Goal: Task Accomplishment & Management: Manage account settings

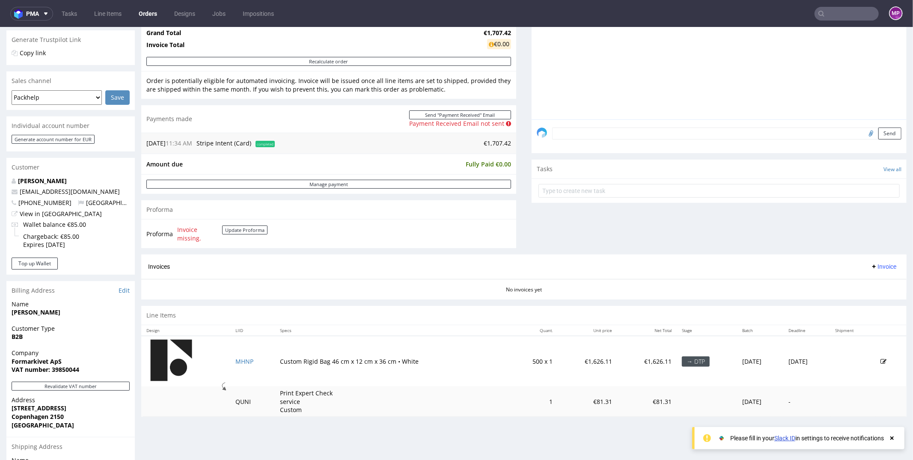
scroll to position [247, 0]
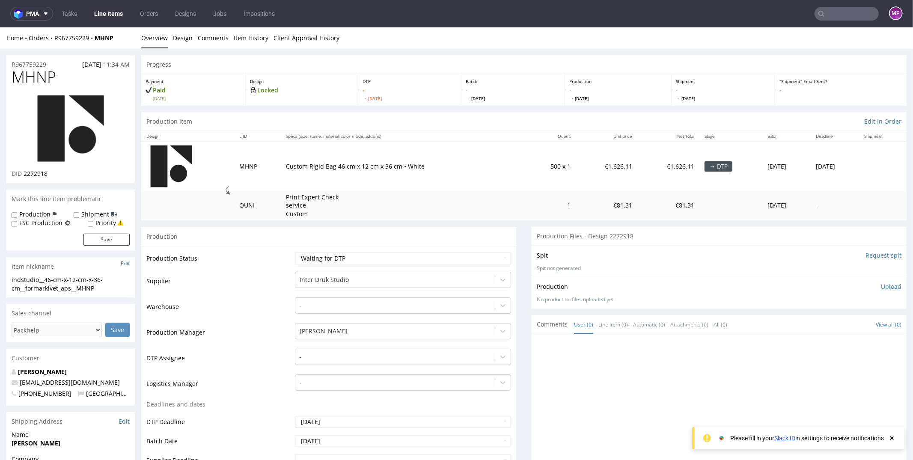
click at [71, 124] on img at bounding box center [70, 128] width 68 height 68
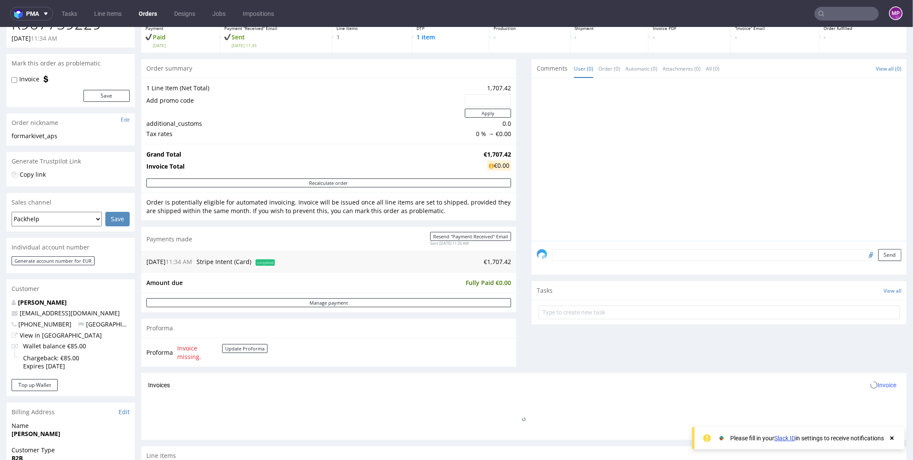
scroll to position [113, 0]
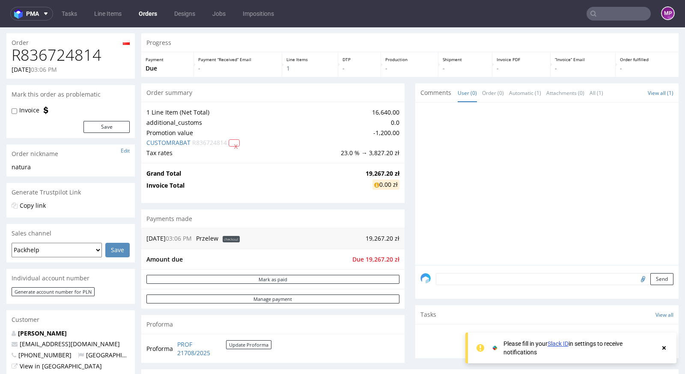
scroll to position [119, 0]
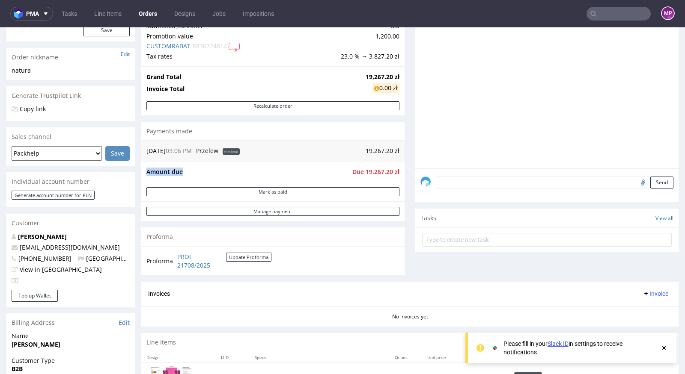
drag, startPoint x: 343, startPoint y: 168, endPoint x: 405, endPoint y: 171, distance: 61.7
click at [404, 171] on div "Progress Payment Due Payment “Received” Email - Line Items 1 DTP - Production -…" at bounding box center [409, 168] width 537 height 462
click at [395, 169] on span "Due 19,267.20 zł" at bounding box center [375, 172] width 47 height 8
